Goal: Entertainment & Leisure: Browse casually

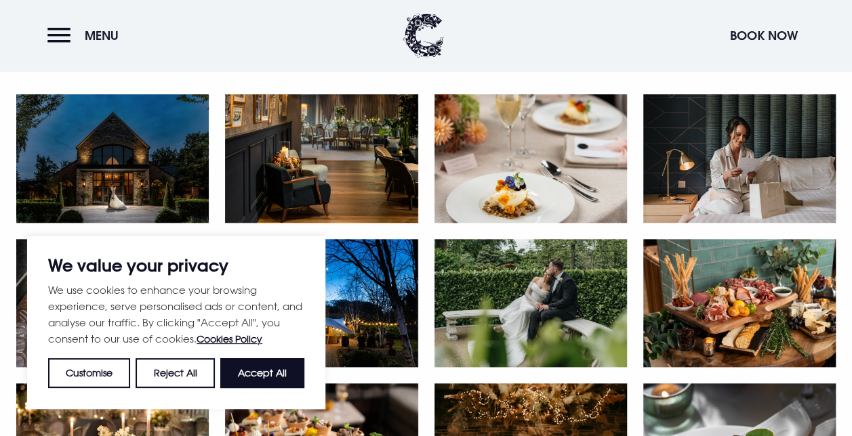
scroll to position [610, 0]
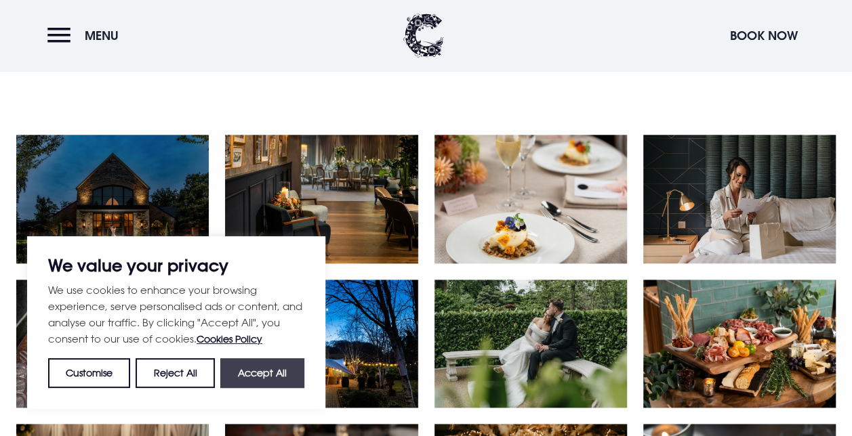
click at [281, 372] on button "Accept All" at bounding box center [262, 373] width 84 height 30
checkbox input "true"
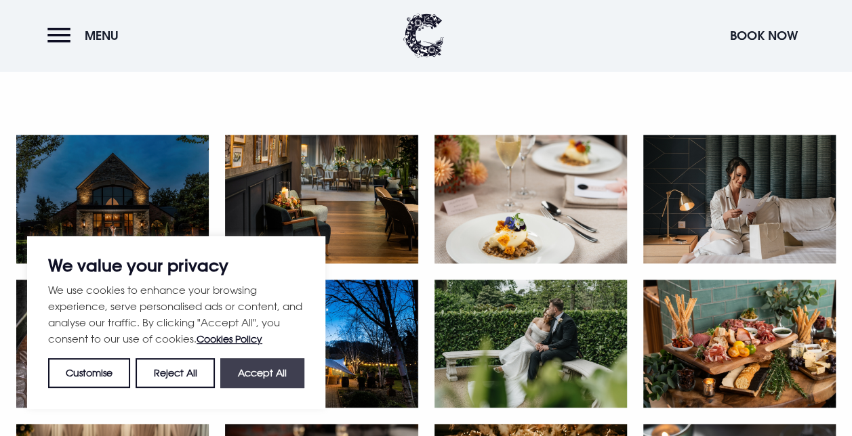
checkbox input "true"
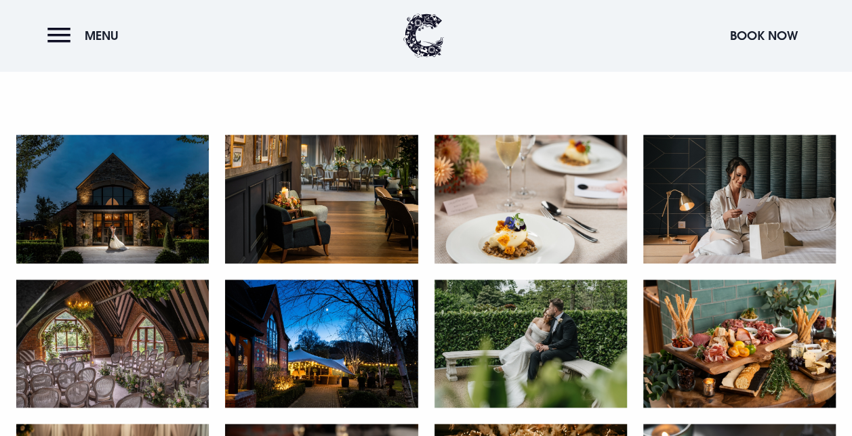
click at [85, 203] on img at bounding box center [112, 199] width 192 height 129
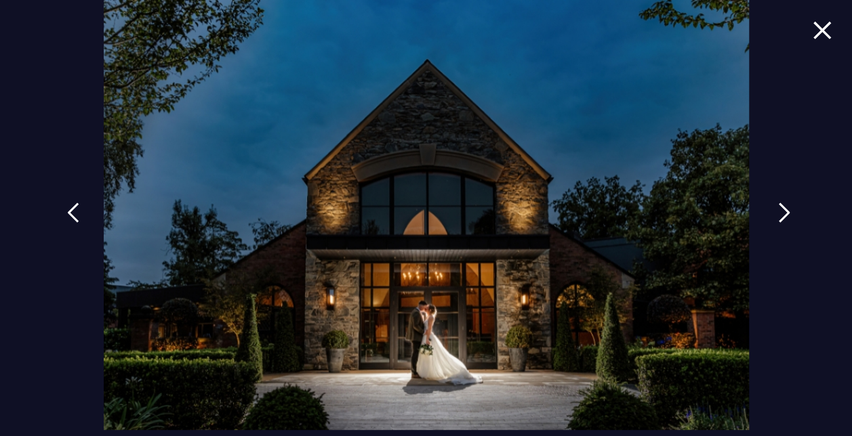
click at [770, 213] on link at bounding box center [784, 223] width 34 height 62
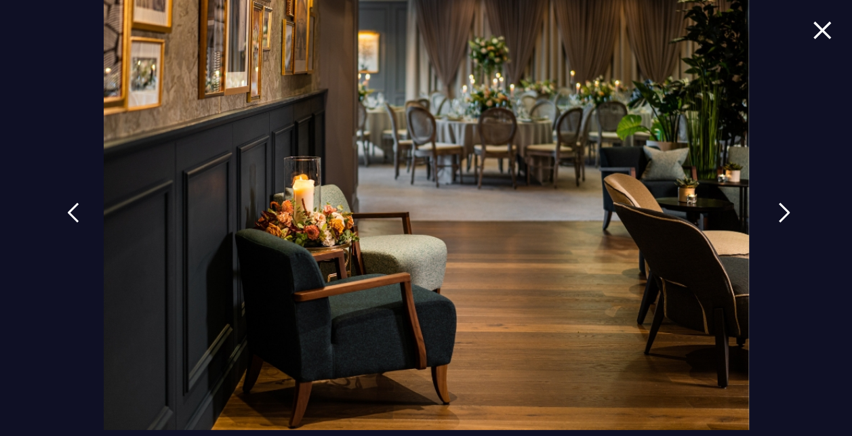
click at [770, 213] on link at bounding box center [784, 223] width 34 height 62
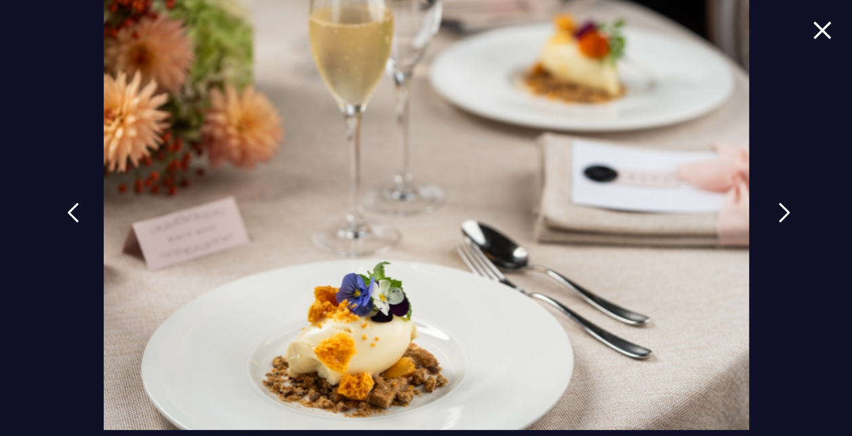
click at [770, 213] on link at bounding box center [784, 223] width 34 height 62
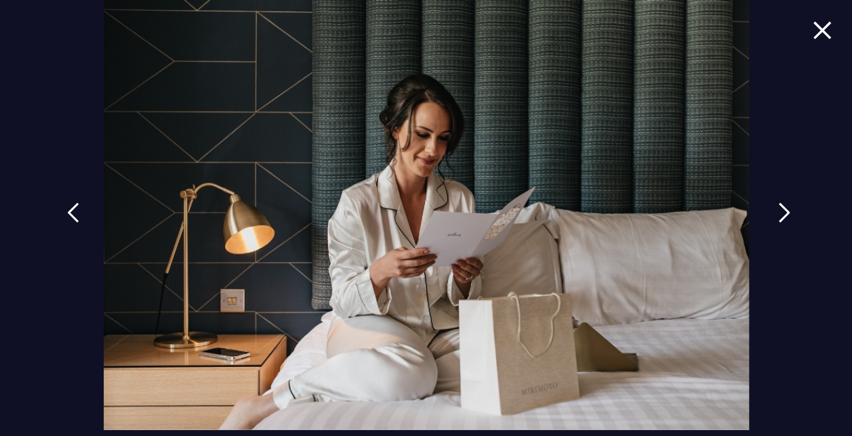
click at [770, 213] on link at bounding box center [784, 223] width 34 height 62
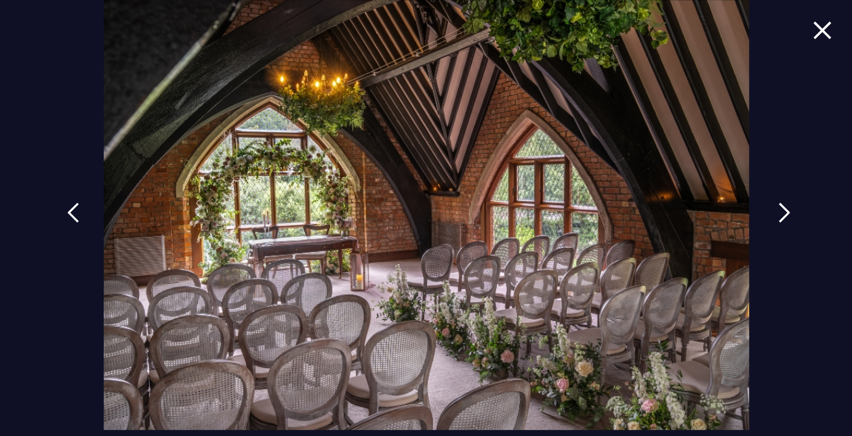
click at [770, 213] on link at bounding box center [784, 223] width 34 height 62
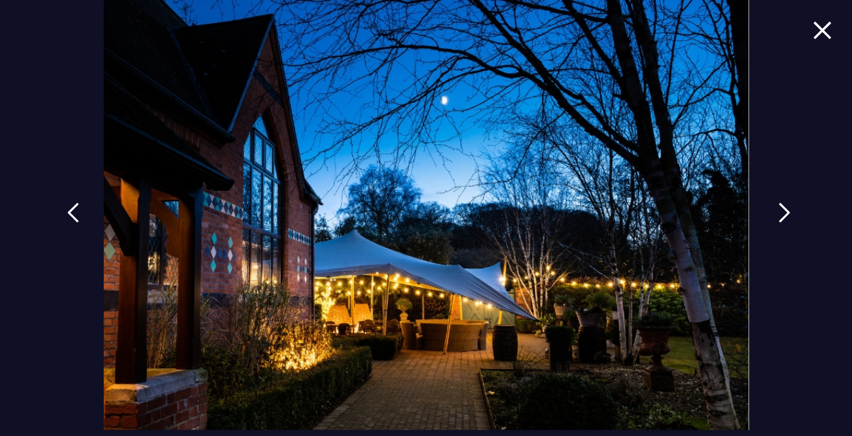
click at [770, 213] on link at bounding box center [784, 223] width 34 height 62
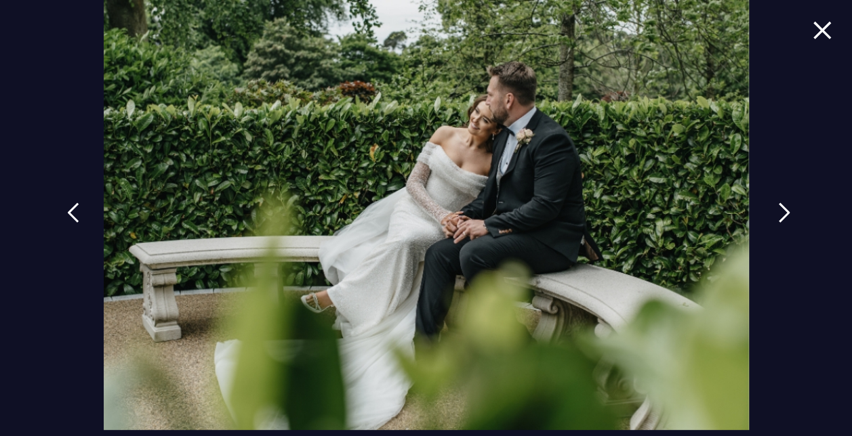
click at [770, 213] on link at bounding box center [784, 223] width 34 height 62
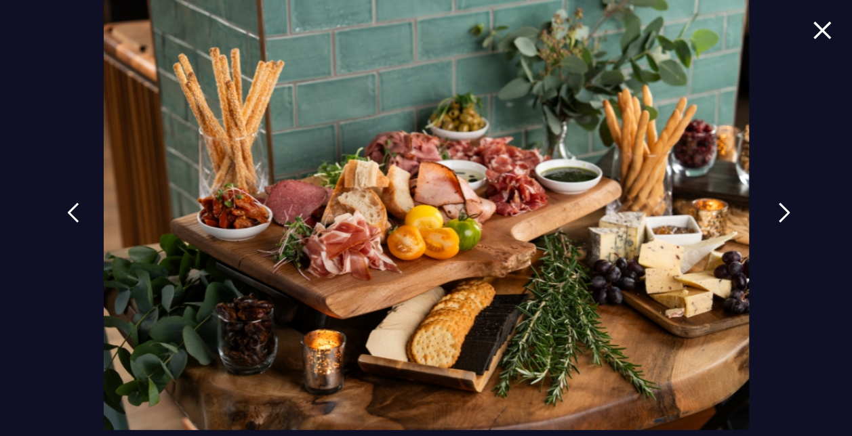
click at [770, 213] on link at bounding box center [784, 223] width 34 height 62
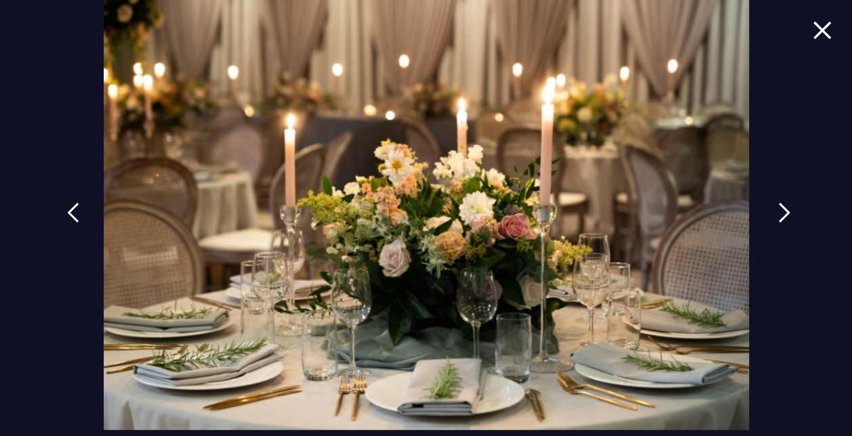
click at [770, 213] on link at bounding box center [784, 223] width 34 height 62
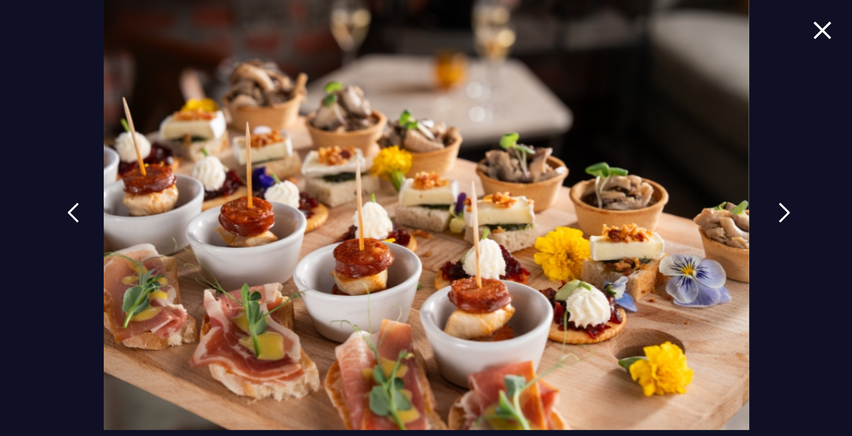
click at [770, 213] on link at bounding box center [784, 223] width 34 height 62
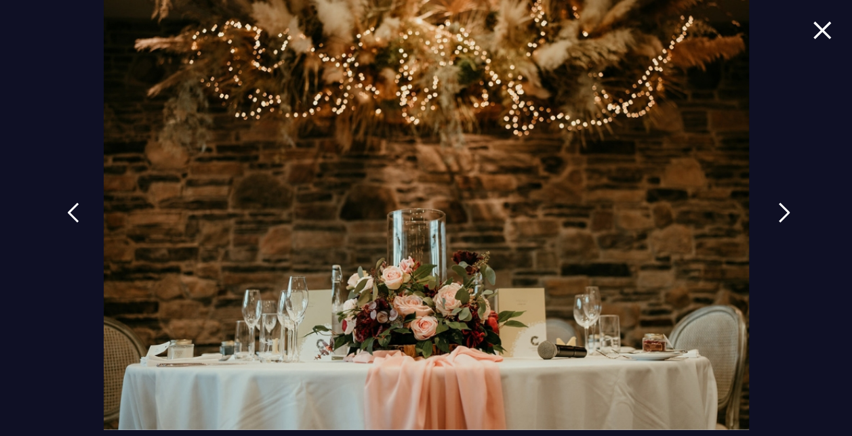
click at [770, 213] on link at bounding box center [784, 223] width 34 height 62
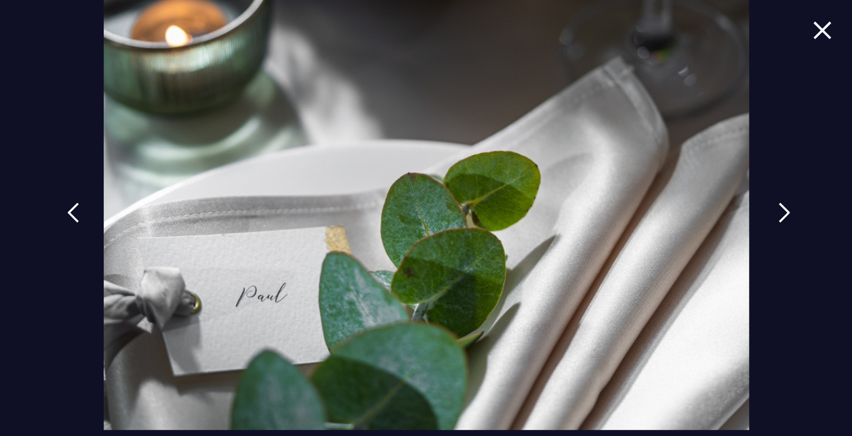
click at [770, 213] on link at bounding box center [784, 223] width 34 height 62
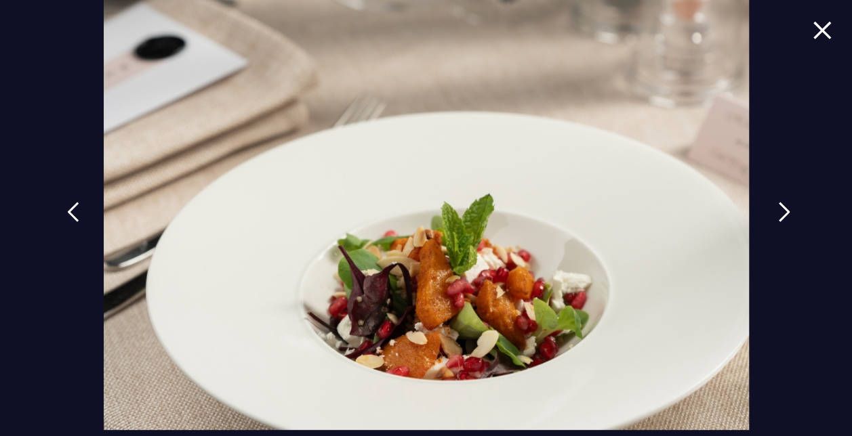
click at [770, 213] on link at bounding box center [784, 222] width 34 height 62
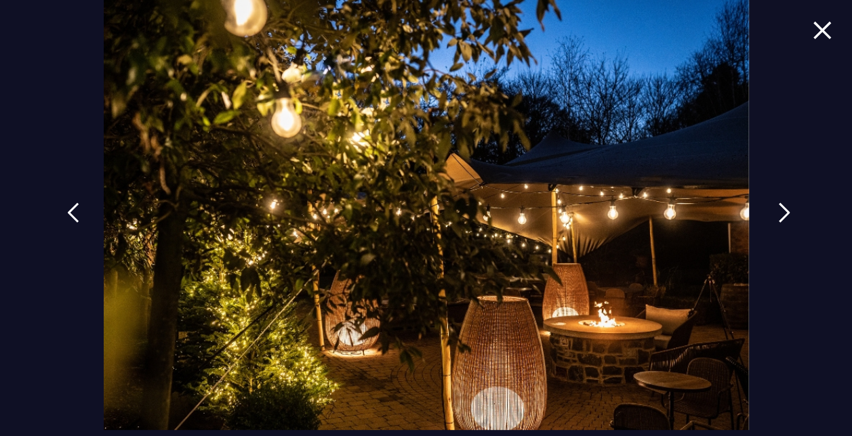
click at [770, 213] on link at bounding box center [784, 223] width 34 height 62
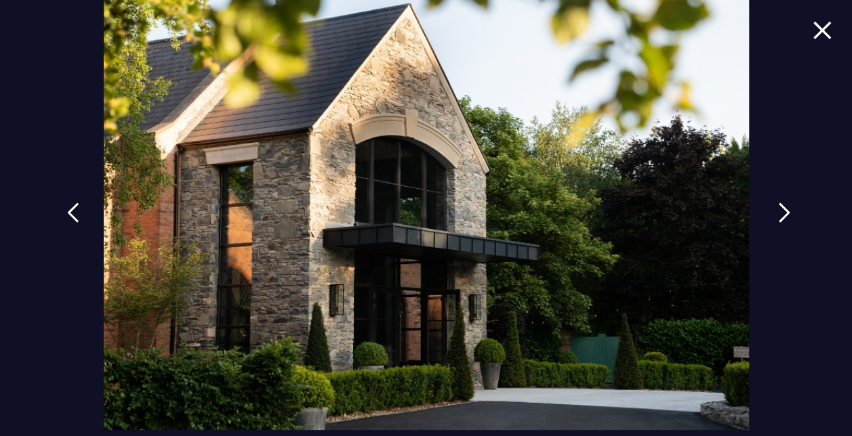
click at [770, 213] on link at bounding box center [784, 223] width 34 height 62
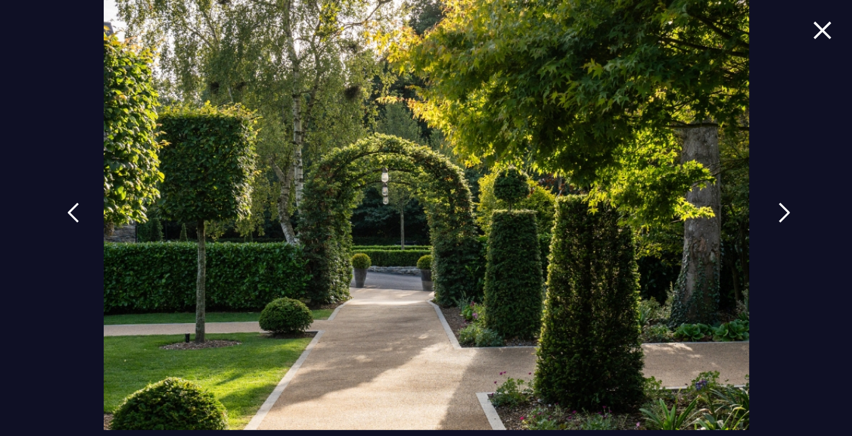
click at [770, 213] on link at bounding box center [784, 223] width 34 height 62
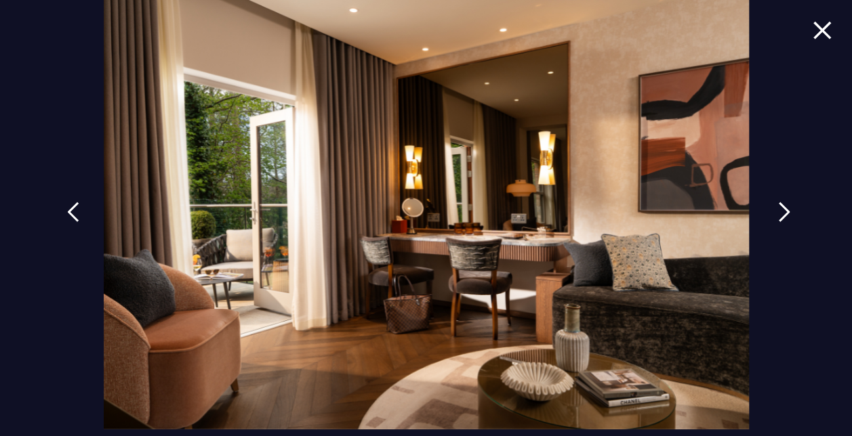
click at [770, 213] on link at bounding box center [784, 222] width 34 height 62
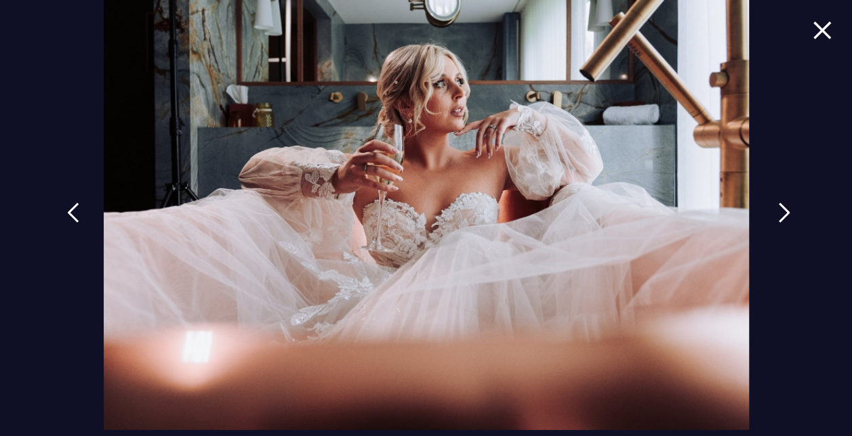
click at [770, 213] on link at bounding box center [784, 223] width 34 height 62
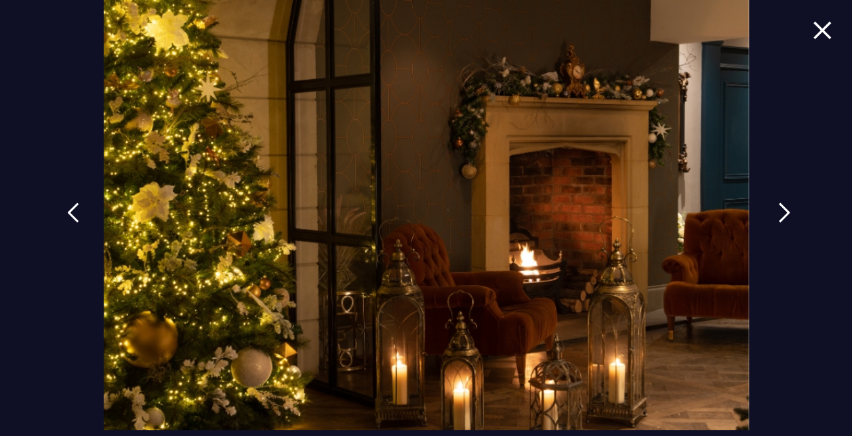
click at [770, 213] on link at bounding box center [784, 223] width 34 height 62
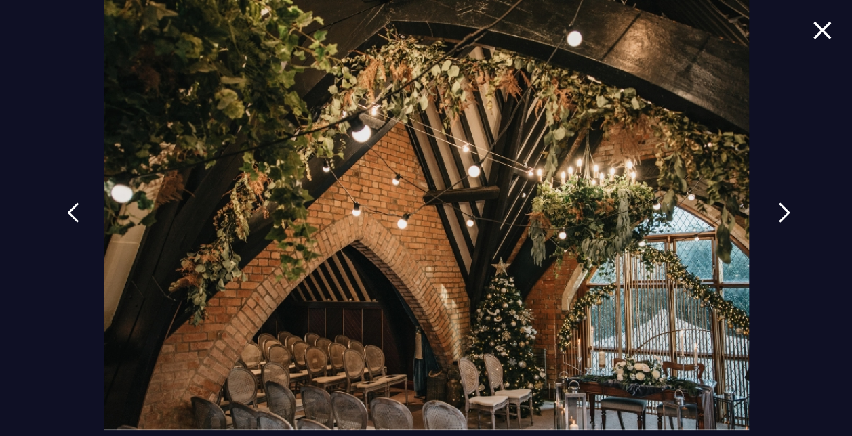
click at [770, 213] on link at bounding box center [784, 223] width 34 height 62
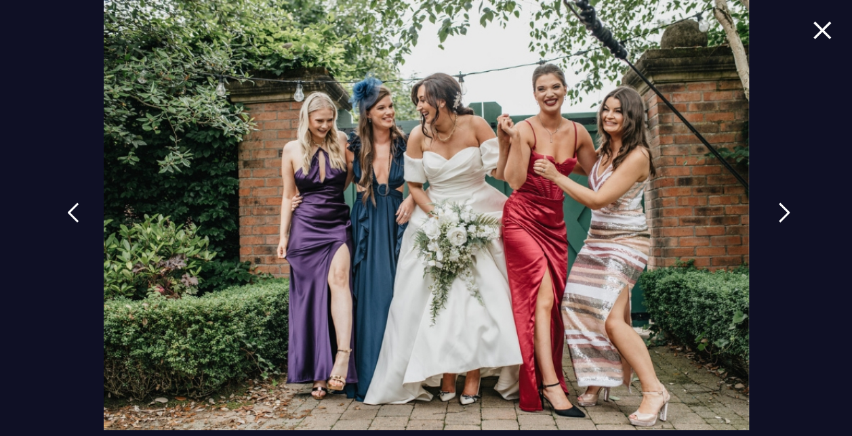
click at [770, 213] on link at bounding box center [784, 223] width 34 height 62
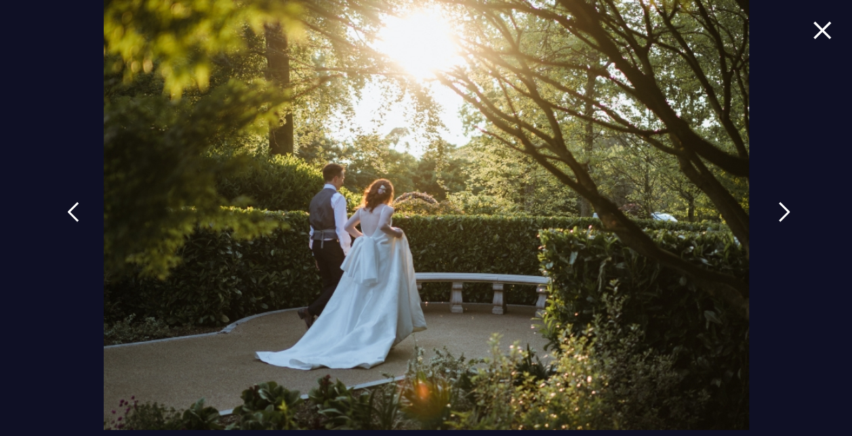
click at [770, 213] on link at bounding box center [784, 222] width 34 height 62
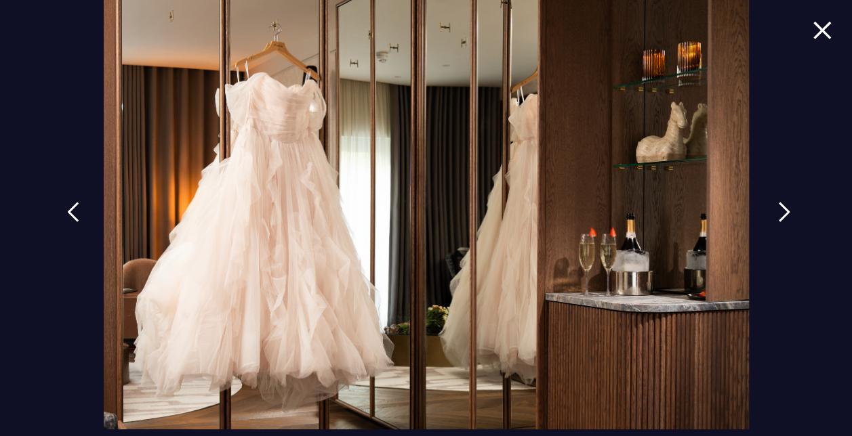
click at [770, 213] on link at bounding box center [784, 222] width 34 height 62
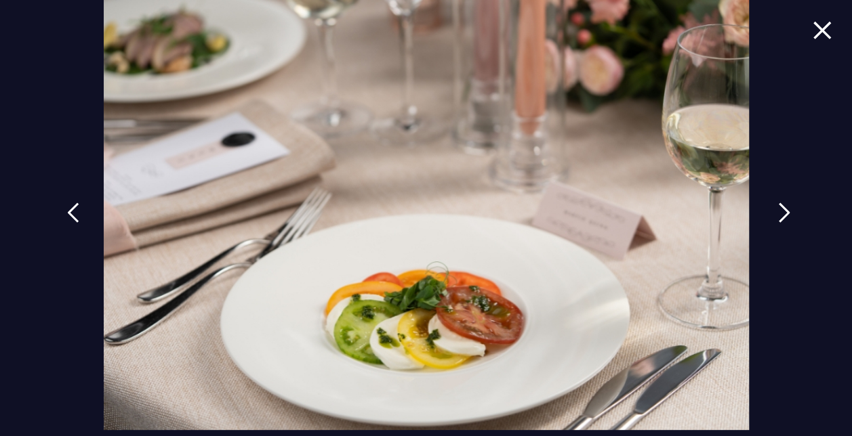
click at [770, 213] on link at bounding box center [784, 223] width 34 height 62
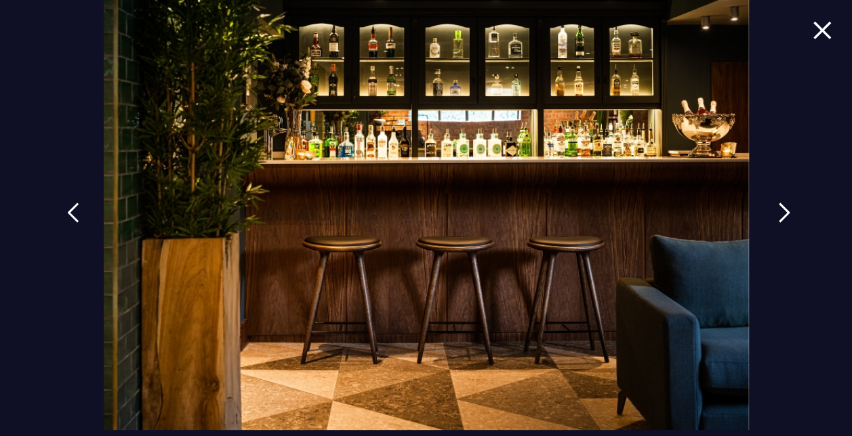
click at [770, 213] on link at bounding box center [784, 223] width 34 height 62
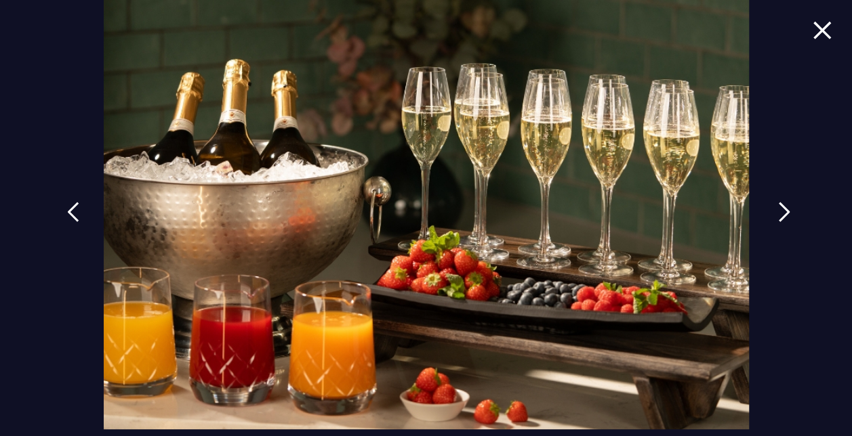
click at [770, 213] on link at bounding box center [784, 222] width 34 height 62
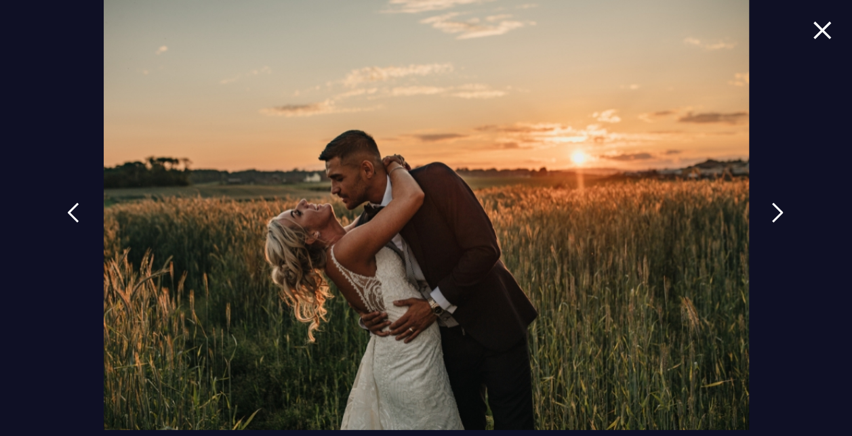
click at [812, 34] on img at bounding box center [821, 30] width 19 height 18
